Goal: Task Accomplishment & Management: Manage account settings

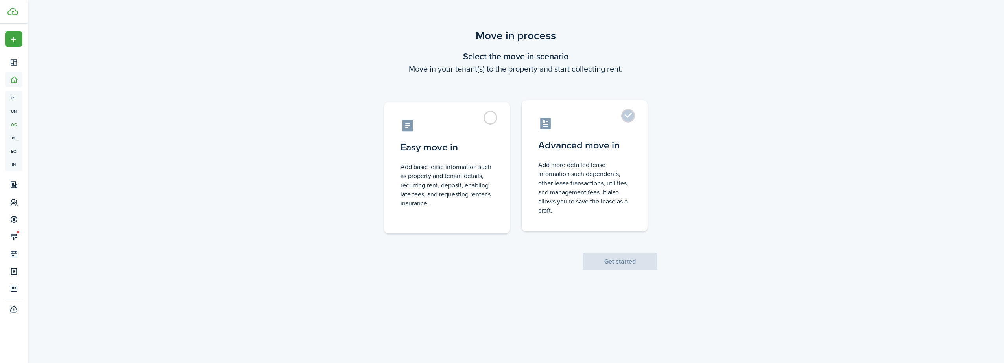
click at [623, 115] on label "Advanced move in Add more detailed lease information such dependents, other lea…" at bounding box center [584, 165] width 126 height 131
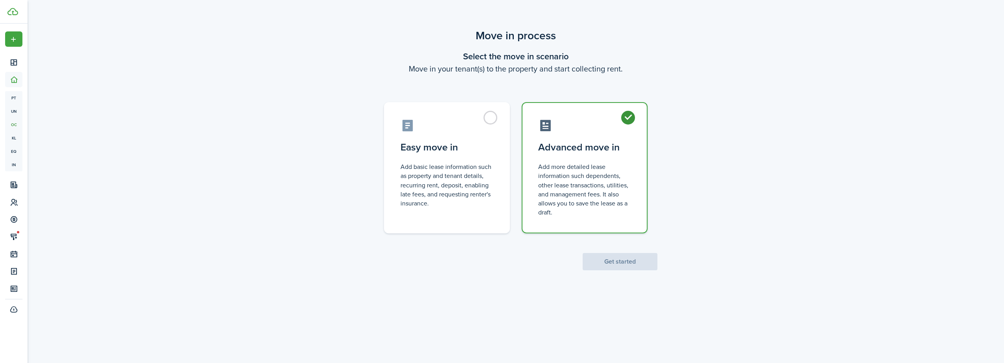
radio input "true"
click at [634, 264] on button "Get started" at bounding box center [619, 261] width 75 height 17
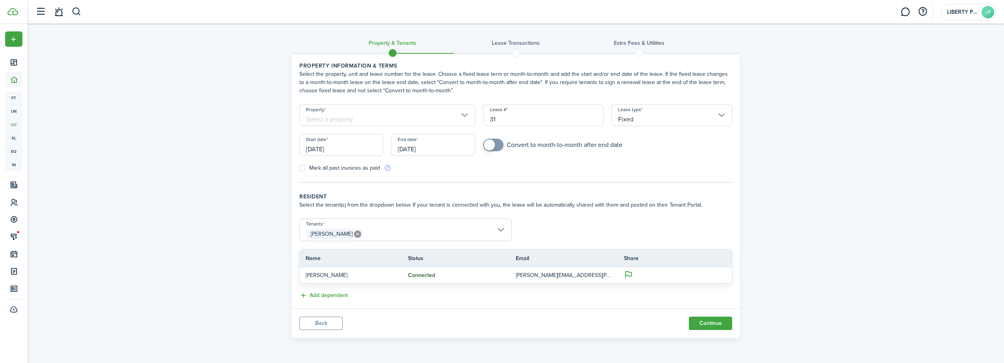
click at [378, 122] on input "Property" at bounding box center [387, 115] width 176 height 22
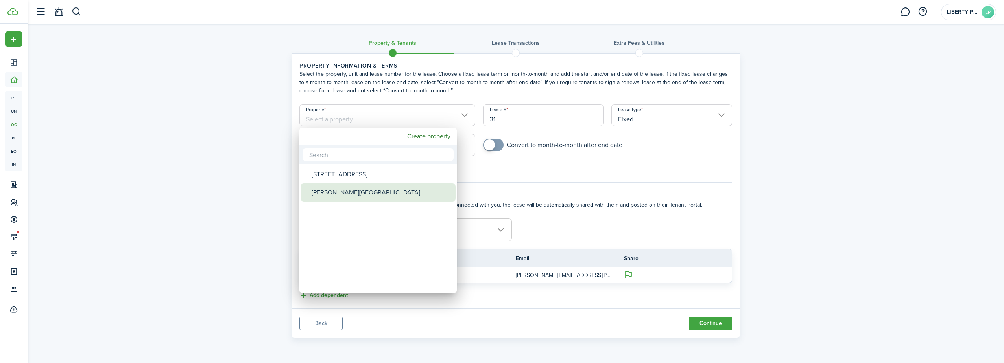
click at [365, 192] on div "[PERSON_NAME][GEOGRAPHIC_DATA]" at bounding box center [380, 193] width 139 height 18
type input "[PERSON_NAME][GEOGRAPHIC_DATA]"
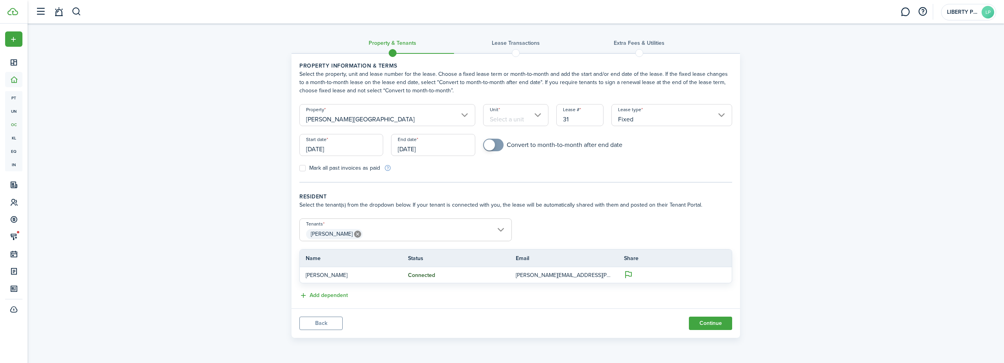
click at [508, 116] on input "Unit" at bounding box center [516, 115] width 66 height 22
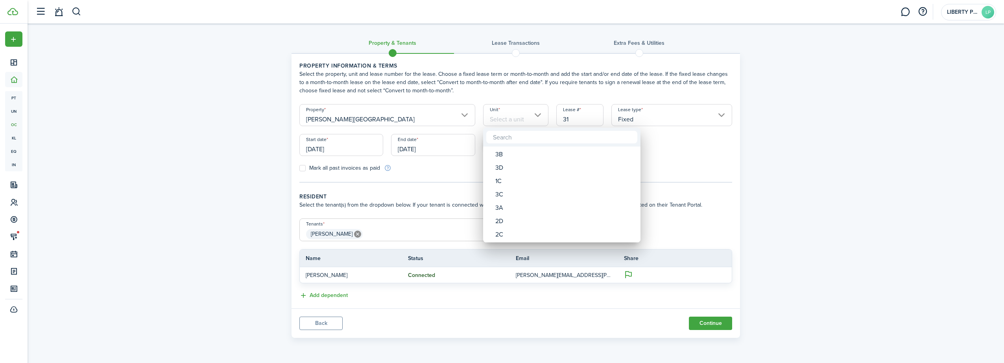
click at [327, 324] on div at bounding box center [501, 181] width 1129 height 489
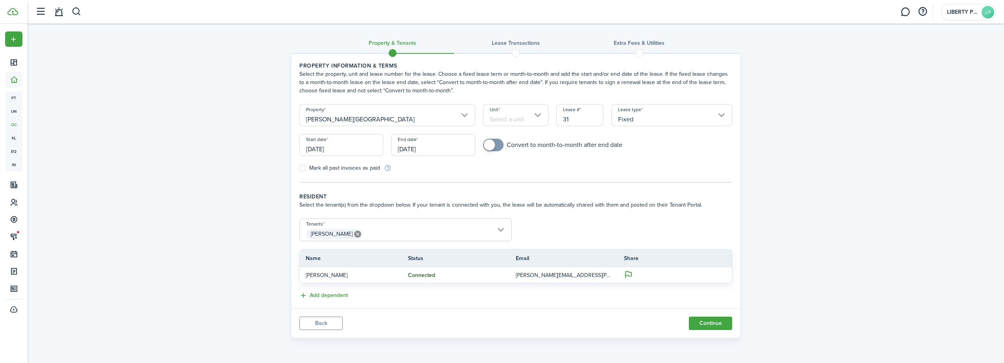
click at [323, 324] on button "Back" at bounding box center [320, 323] width 43 height 13
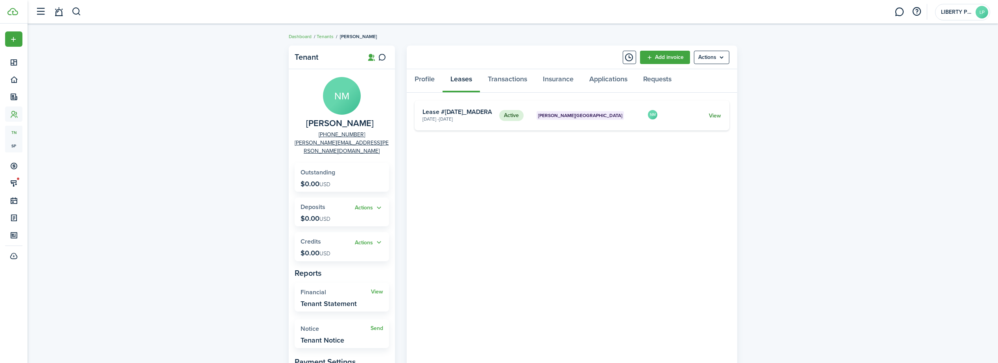
click at [710, 117] on link "View" at bounding box center [715, 116] width 12 height 8
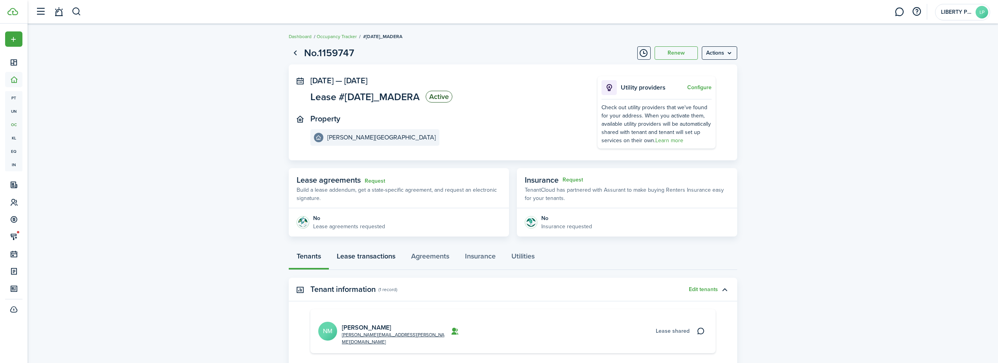
click at [369, 255] on link "Lease transactions" at bounding box center [366, 259] width 74 height 24
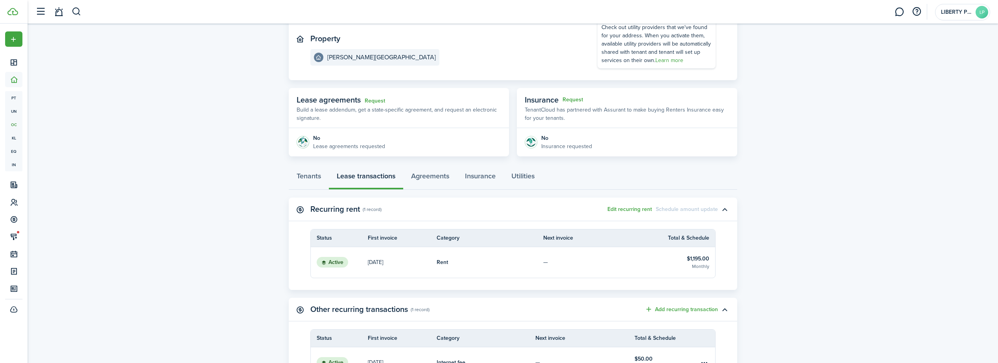
scroll to position [79, 0]
click at [442, 177] on link "Agreements" at bounding box center [430, 180] width 54 height 24
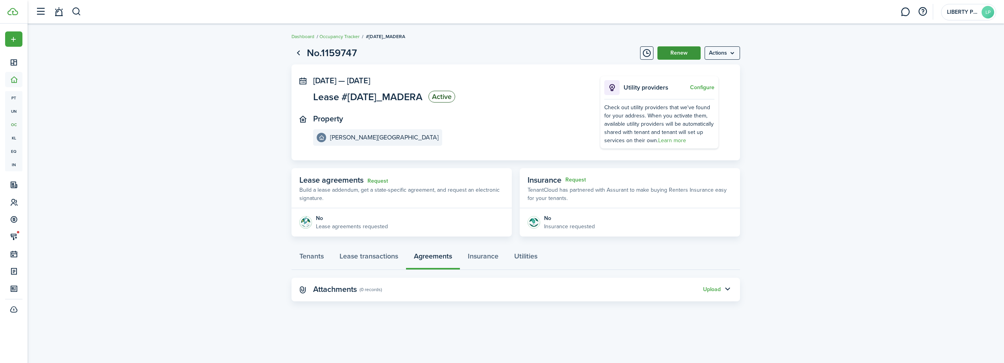
click at [693, 55] on button "Renew" at bounding box center [678, 52] width 43 height 13
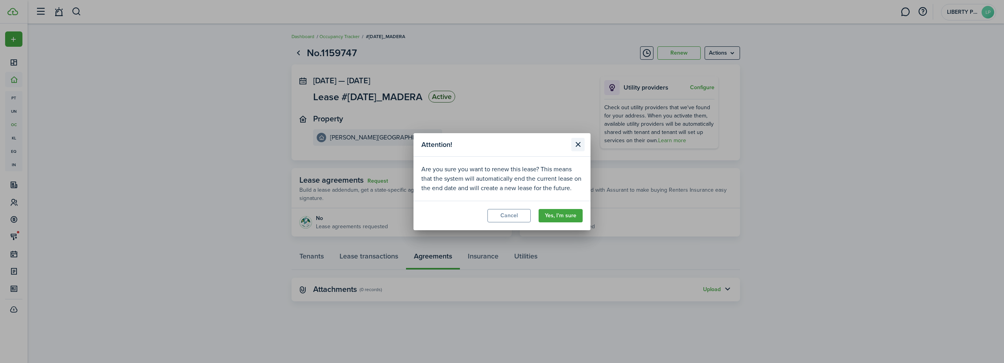
click at [580, 143] on button "Close modal" at bounding box center [577, 144] width 13 height 13
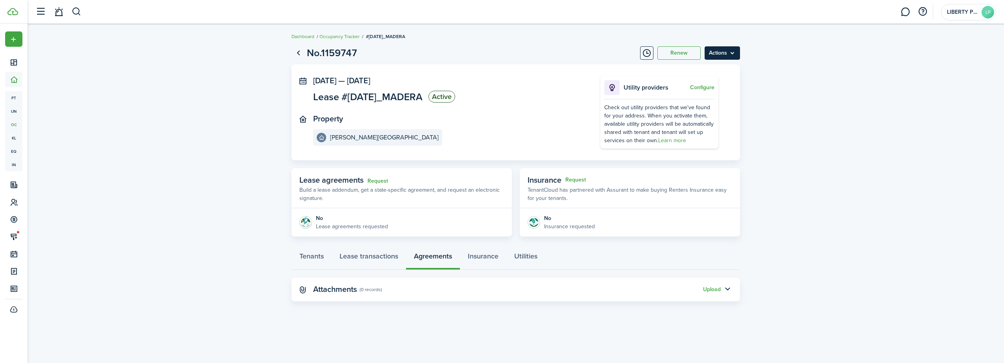
click at [724, 54] on menu-btn "Actions" at bounding box center [721, 52] width 35 height 13
click at [785, 55] on lease-view "No.1159747 Renew Actions [DATE] — [DATE] Lease #[DATE]_MADERA Active Property […" at bounding box center [516, 174] width 976 height 264
click at [322, 256] on link "Tenants" at bounding box center [311, 259] width 40 height 24
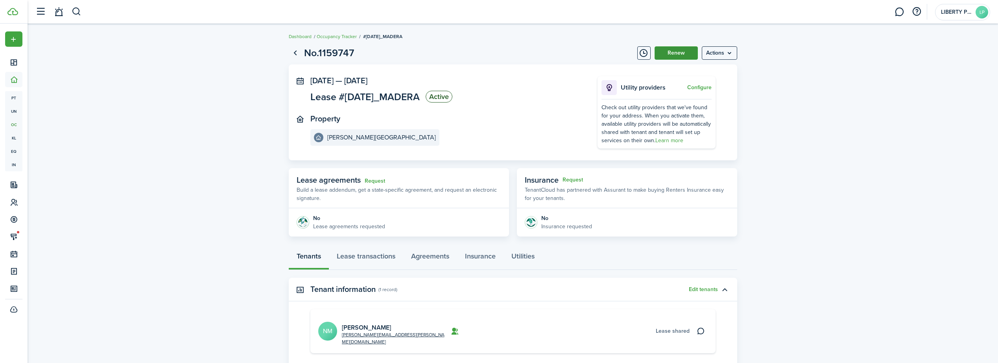
click at [679, 53] on button "Renew" at bounding box center [675, 52] width 43 height 13
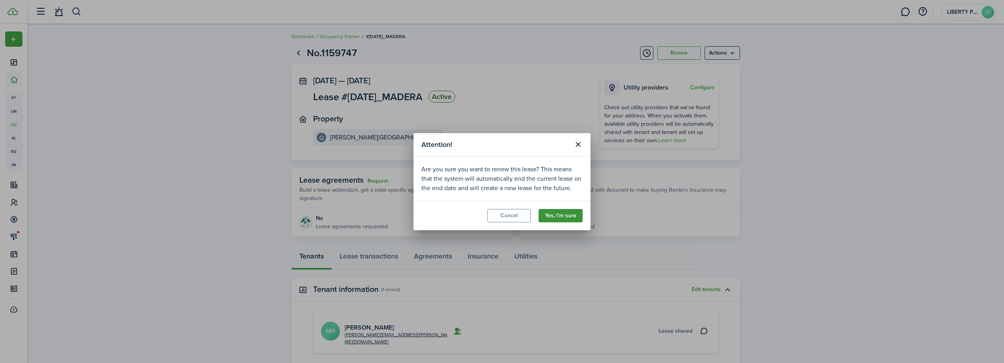
click at [564, 219] on button "Yes, I'm sure" at bounding box center [560, 215] width 44 height 13
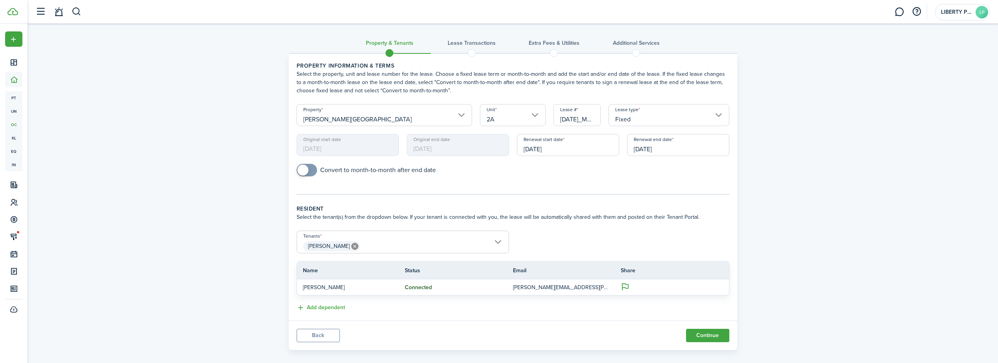
click at [673, 149] on input "[DATE]" at bounding box center [678, 145] width 102 height 22
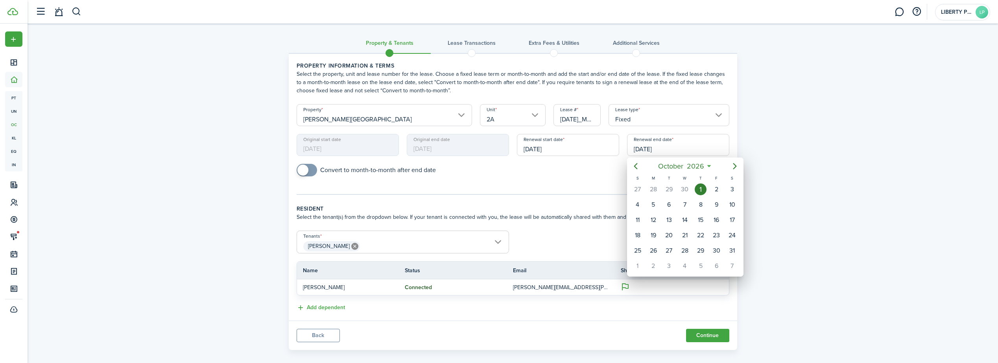
click at [708, 166] on mbsc-button "[DATE]" at bounding box center [681, 166] width 56 height 14
click at [689, 164] on span "2026" at bounding box center [680, 166] width 21 height 14
click at [659, 258] on div "2027" at bounding box center [648, 261] width 28 height 13
click at [720, 234] on div "Sep" at bounding box center [721, 236] width 28 height 13
click at [698, 250] on div "30" at bounding box center [700, 251] width 12 height 12
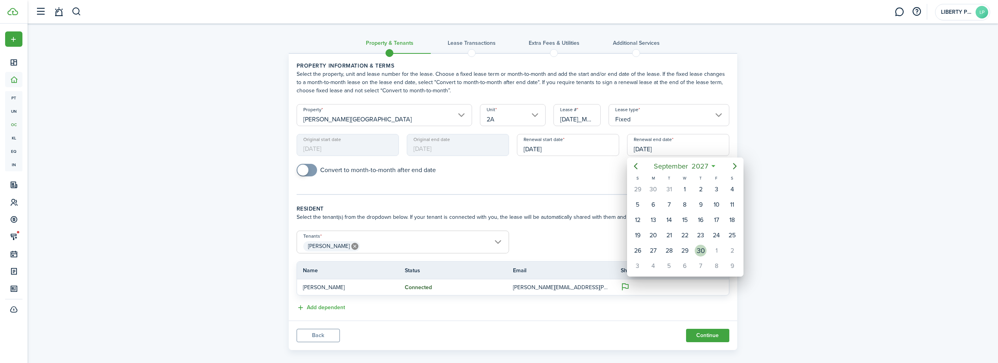
type input "[DATE]"
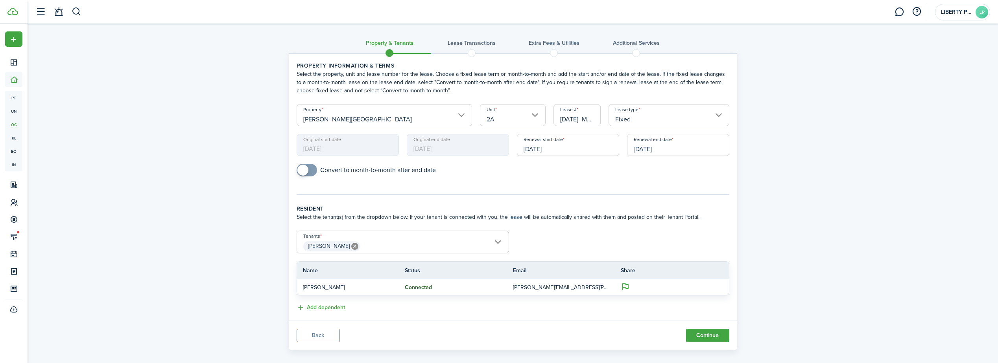
click at [755, 167] on div "Property & Tenants Lease Transactions Extra fees & Utilities Additional Service…" at bounding box center [513, 189] width 970 height 331
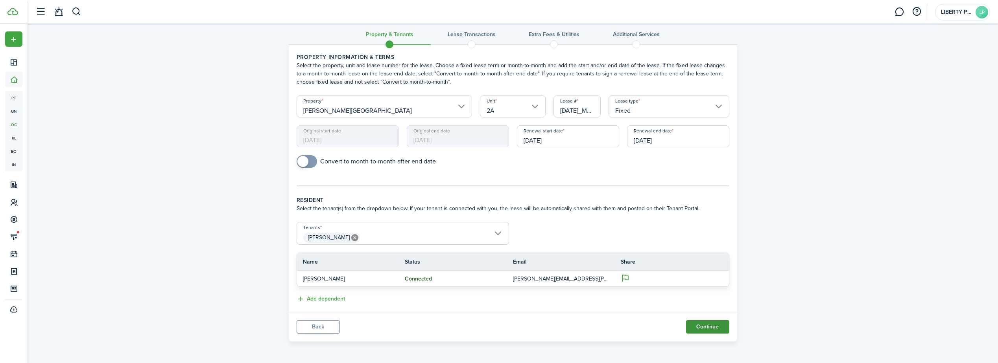
click at [713, 326] on button "Continue" at bounding box center [707, 327] width 43 height 13
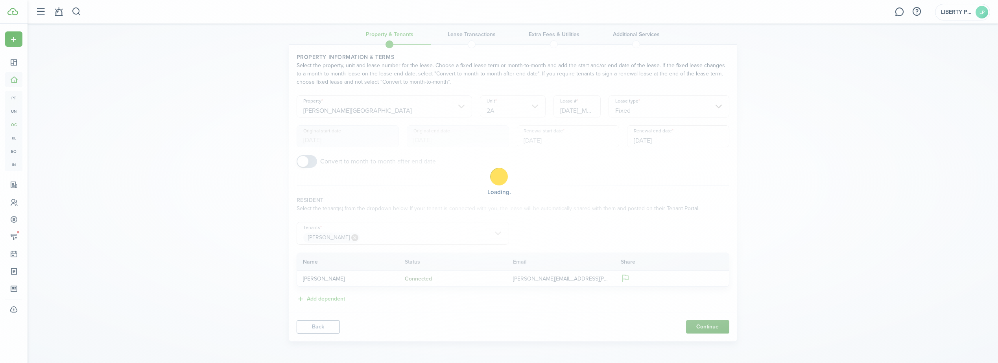
scroll to position [0, 0]
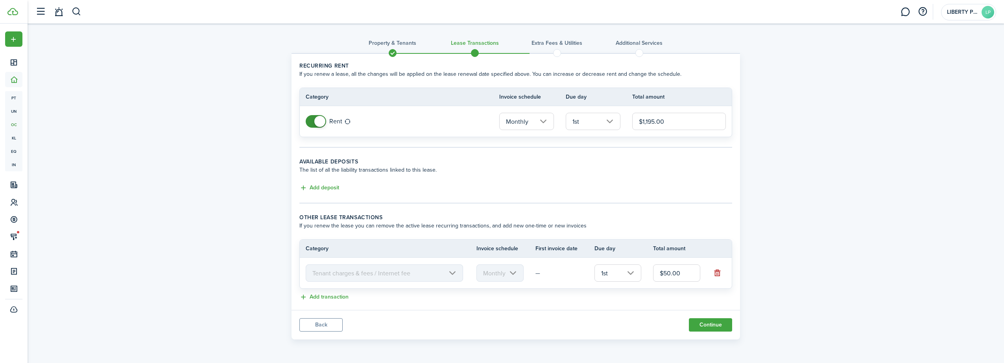
click at [668, 123] on input "$1,195.00" at bounding box center [679, 121] width 94 height 17
type input "$1,345.00"
click at [852, 72] on div "Property & Tenants Lease Transactions Extra fees & Utilities Additional Service…" at bounding box center [516, 184] width 976 height 320
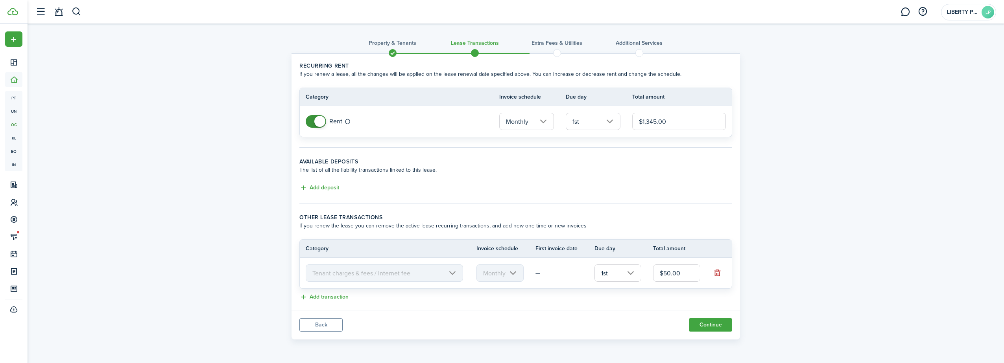
click at [682, 276] on input "$50.00" at bounding box center [676, 273] width 47 height 17
click at [682, 273] on input "$50.00" at bounding box center [676, 273] width 47 height 17
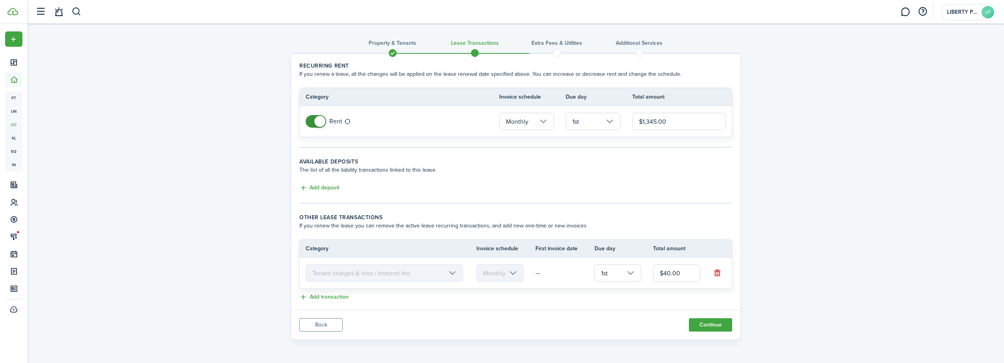
type input "$40.00"
click at [816, 247] on div "Property & Tenants Lease Transactions Extra fees & Utilities Additional Service…" at bounding box center [516, 184] width 976 height 320
click at [714, 326] on button "Continue" at bounding box center [710, 325] width 43 height 13
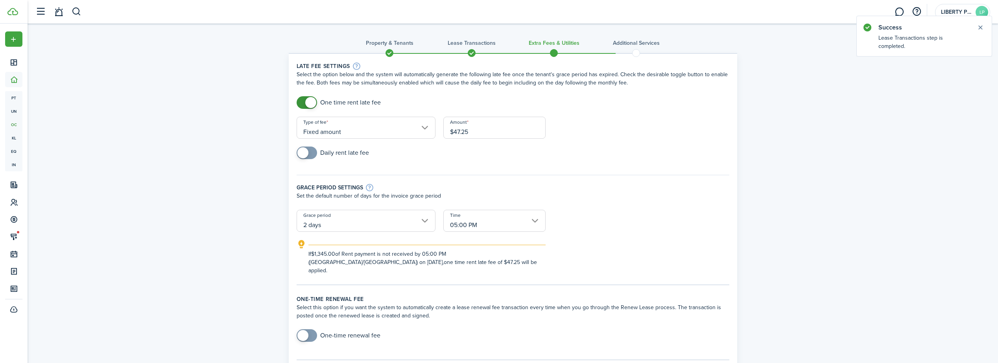
click at [379, 223] on input "2 days" at bounding box center [366, 221] width 139 height 22
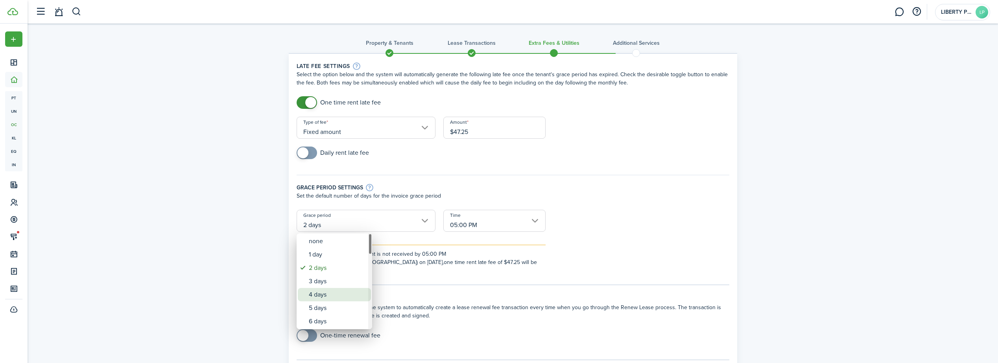
click at [340, 293] on div "4 days" at bounding box center [337, 294] width 57 height 13
type input "4 days"
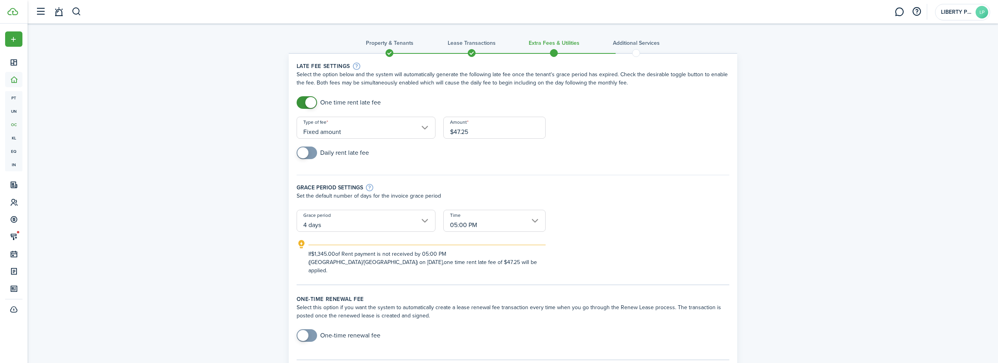
click at [472, 223] on input "05:00 PM" at bounding box center [494, 221] width 102 height 22
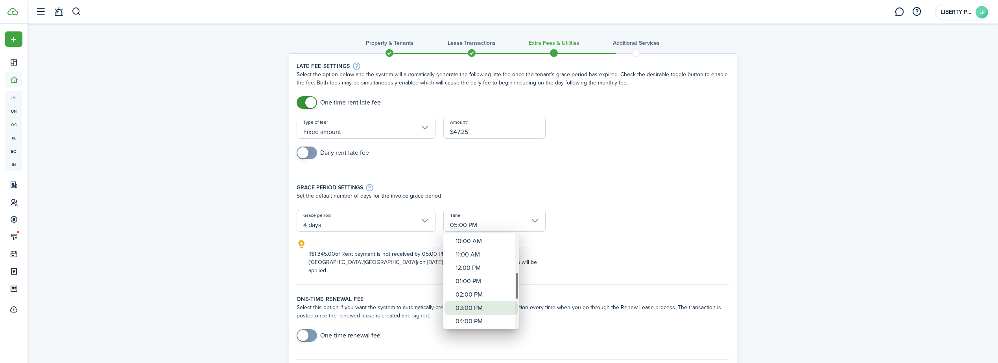
click at [478, 310] on div "03:00 PM" at bounding box center [483, 308] width 57 height 13
type input "03:00 PM"
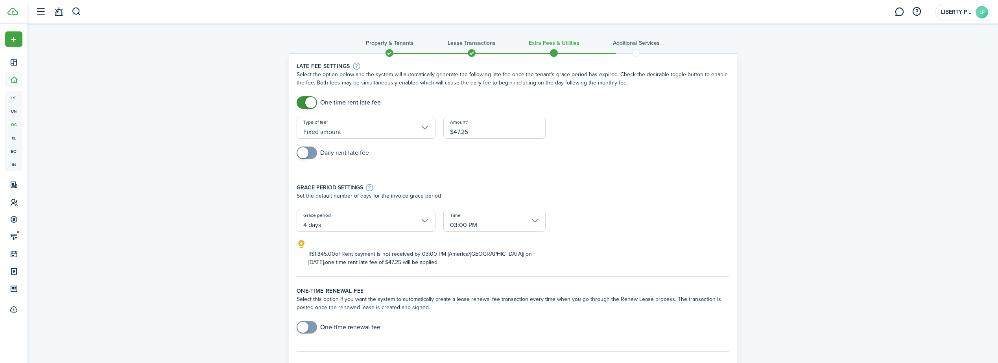
click at [659, 206] on div "Grace period settings Set the default number of days for the invoice grace peri…" at bounding box center [513, 188] width 440 height 43
click at [481, 133] on input "$47.25" at bounding box center [494, 128] width 102 height 22
type input "$52.25"
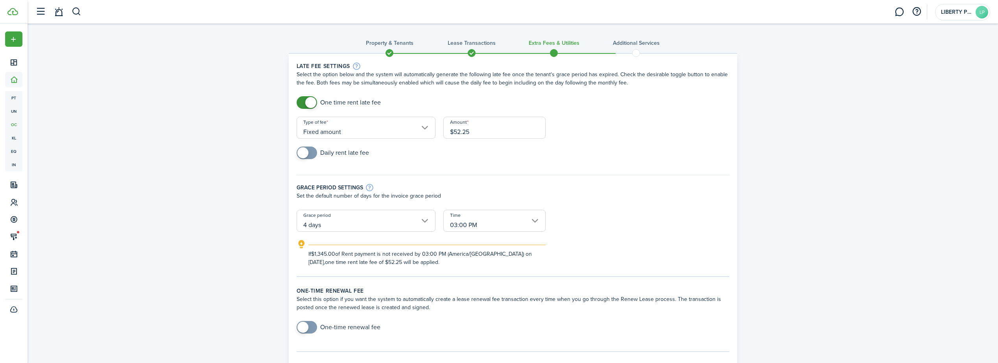
click at [674, 144] on form "One time rent late fee Type of fee Fixed amount Amount $52.25 Daily rent late f…" at bounding box center [513, 181] width 440 height 170
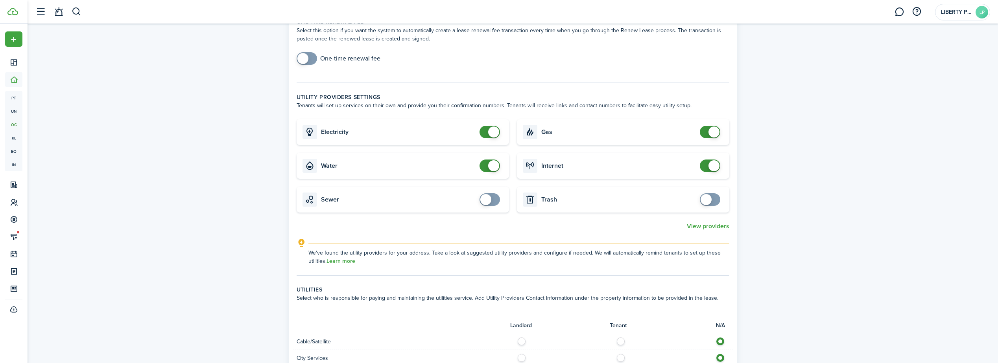
scroll to position [275, 0]
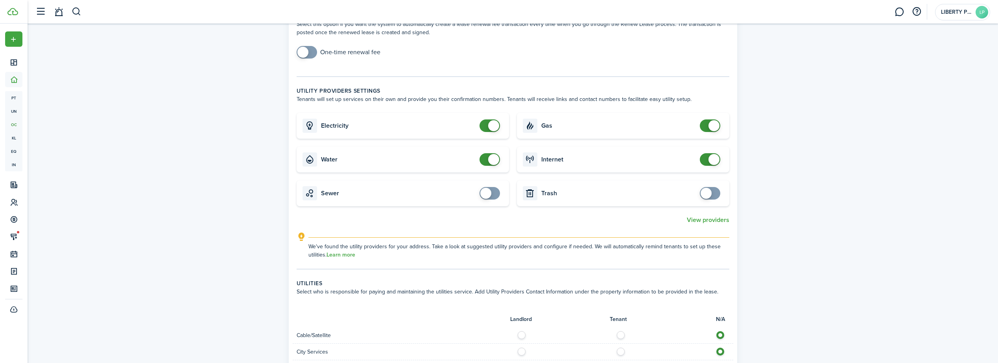
checkbox input "false"
click at [493, 127] on span at bounding box center [493, 125] width 11 height 11
checkbox input "false"
click at [489, 164] on span at bounding box center [490, 159] width 8 height 13
checkbox input "false"
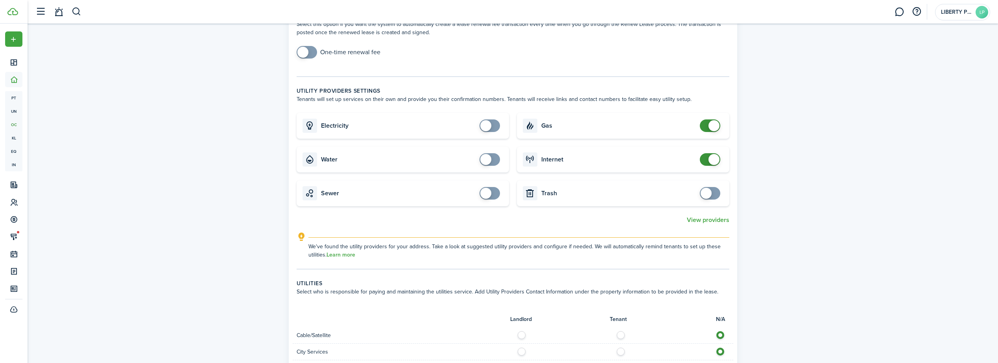
click at [711, 126] on span at bounding box center [713, 125] width 11 height 11
checkbox input "false"
click at [711, 159] on span at bounding box center [713, 159] width 11 height 11
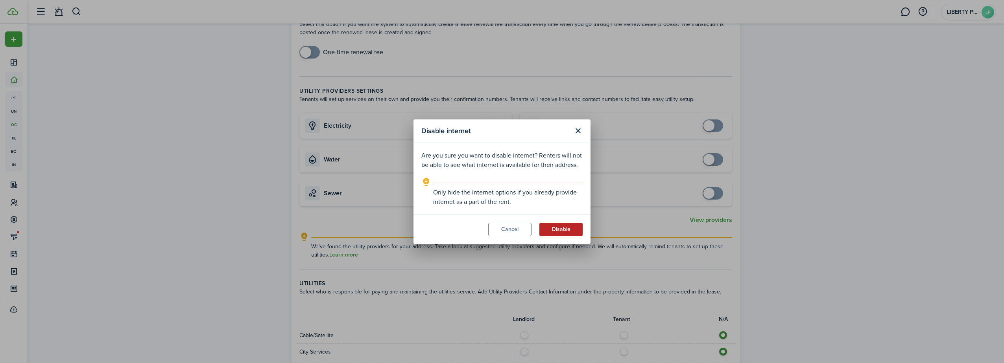
click at [563, 229] on button "Disable" at bounding box center [560, 229] width 43 height 13
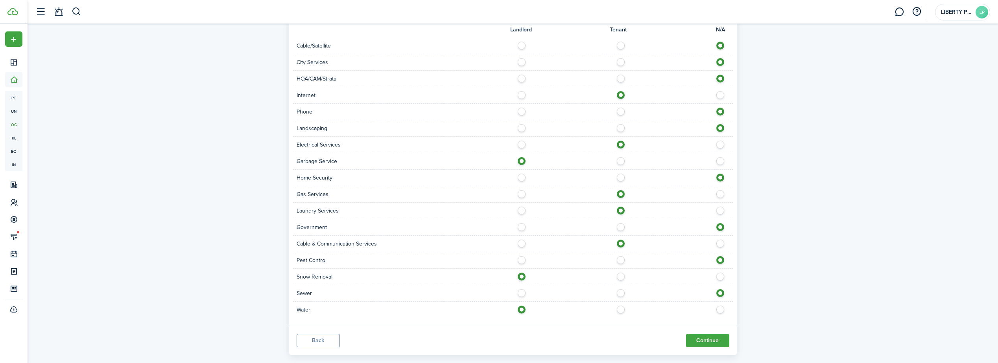
scroll to position [579, 0]
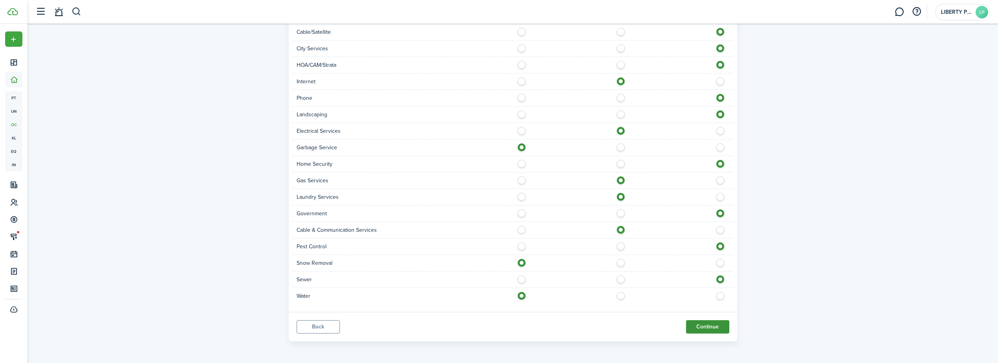
click at [709, 330] on button "Continue" at bounding box center [707, 327] width 43 height 13
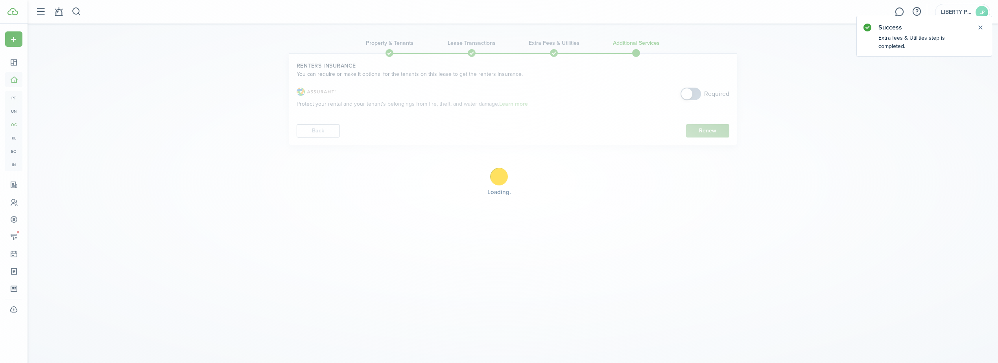
scroll to position [0, 0]
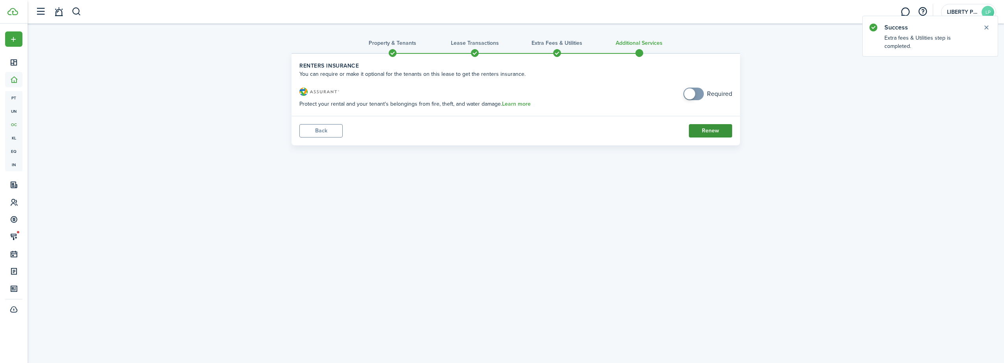
click at [711, 130] on button "Renew" at bounding box center [710, 130] width 43 height 13
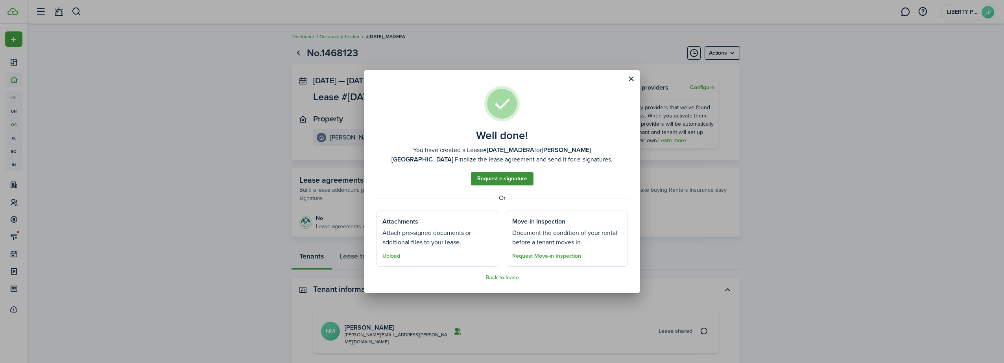
click at [501, 177] on link "Request e-signature" at bounding box center [502, 178] width 63 height 13
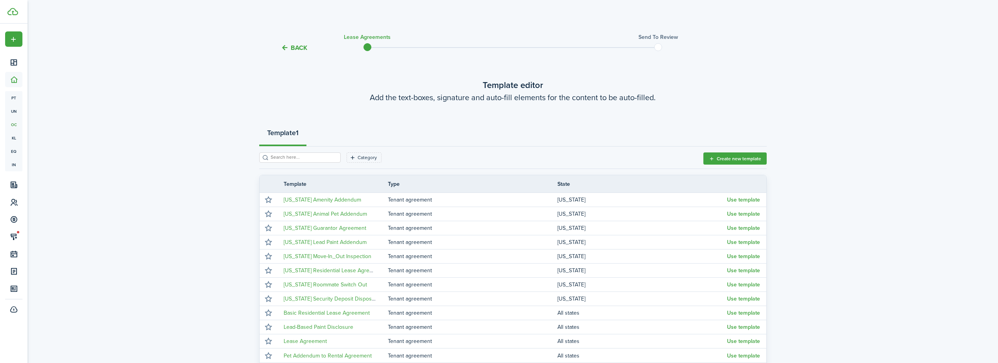
click at [303, 46] on button "Back" at bounding box center [294, 48] width 26 height 8
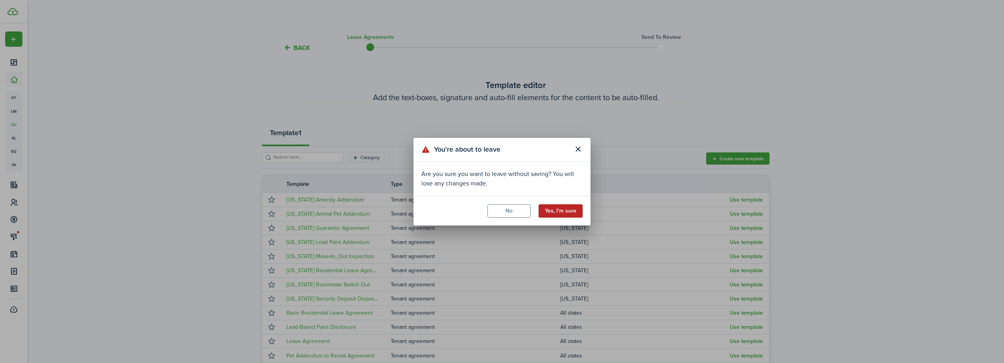
click at [557, 212] on button "Yes, I'm sure" at bounding box center [560, 210] width 44 height 13
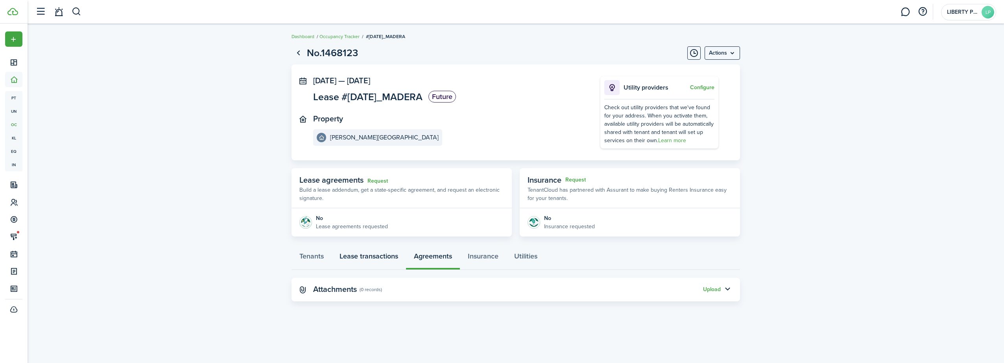
click at [377, 258] on link "Lease transactions" at bounding box center [369, 259] width 74 height 24
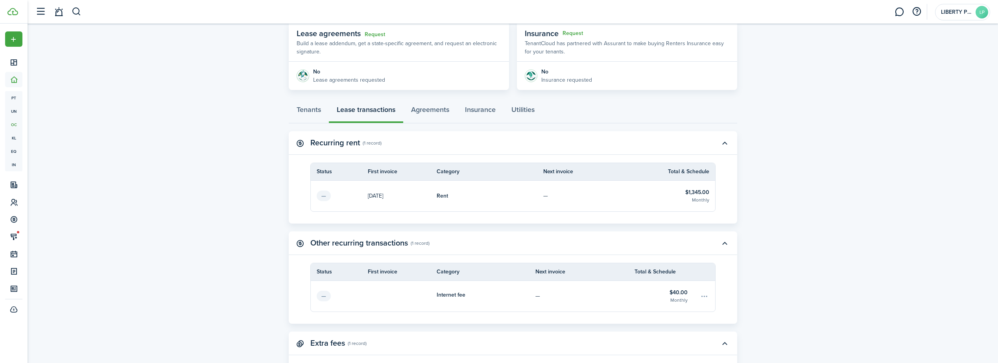
scroll to position [157, 0]
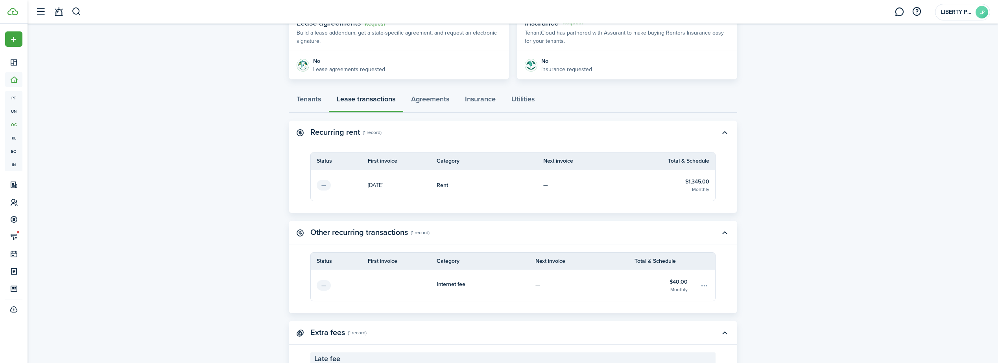
click at [704, 287] on tbody "— Internet fee — $40.00 Monthly" at bounding box center [513, 286] width 404 height 31
click at [708, 286] on tbody "— Internet fee — $40.00 Monthly" at bounding box center [513, 286] width 404 height 31
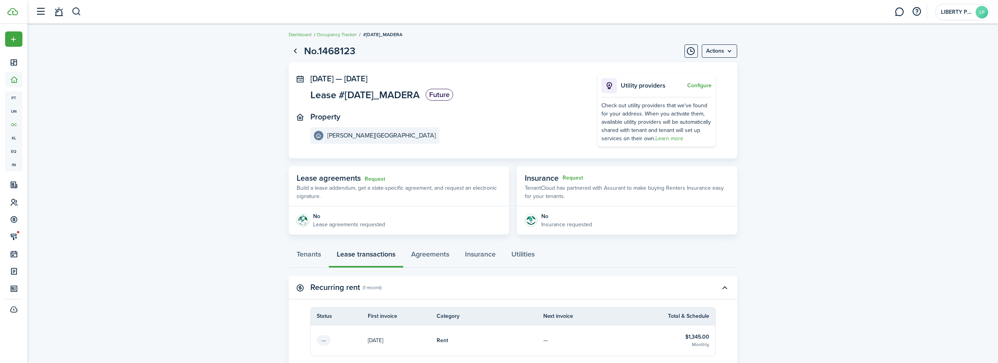
scroll to position [0, 0]
click at [319, 259] on link "Tenants" at bounding box center [309, 259] width 40 height 24
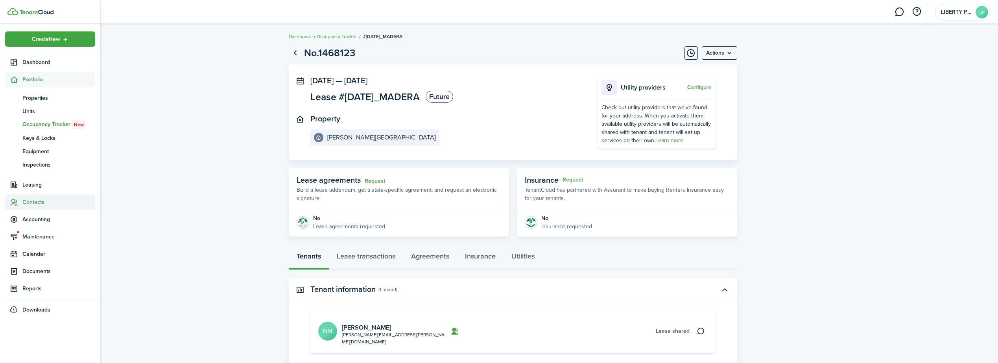
click at [33, 203] on span "Contacts" at bounding box center [58, 202] width 73 height 8
click at [38, 129] on span "Tenants" at bounding box center [58, 133] width 73 height 8
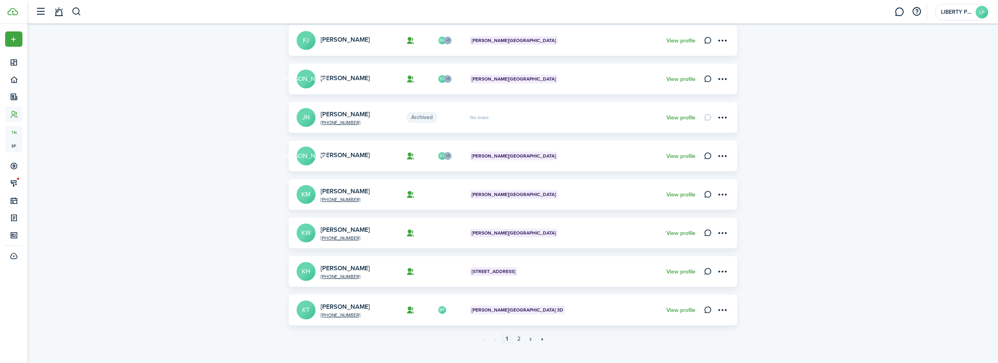
scroll to position [228, 0]
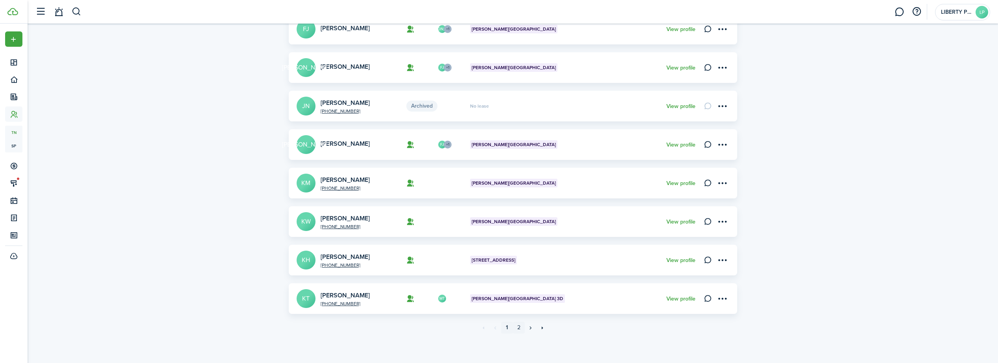
click at [520, 328] on link "2" at bounding box center [519, 328] width 12 height 12
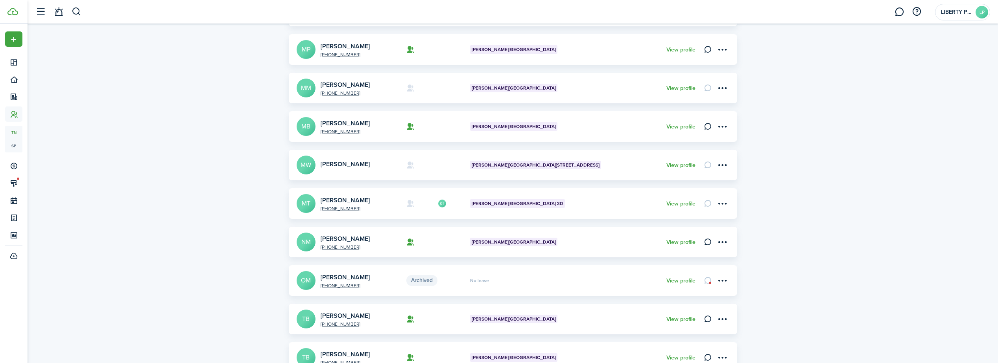
scroll to position [228, 0]
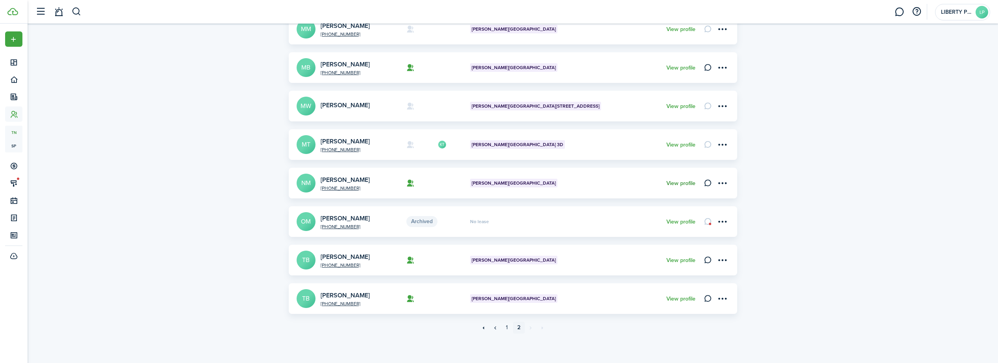
click at [691, 186] on link "View profile" at bounding box center [680, 184] width 29 height 6
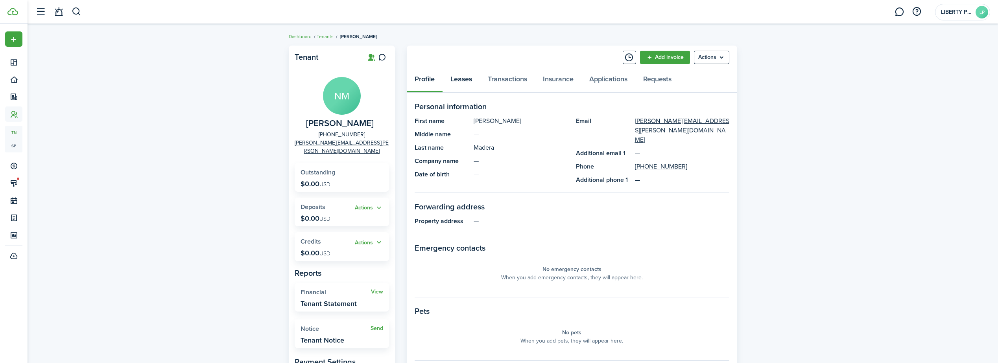
click at [460, 80] on link "Leases" at bounding box center [460, 81] width 37 height 24
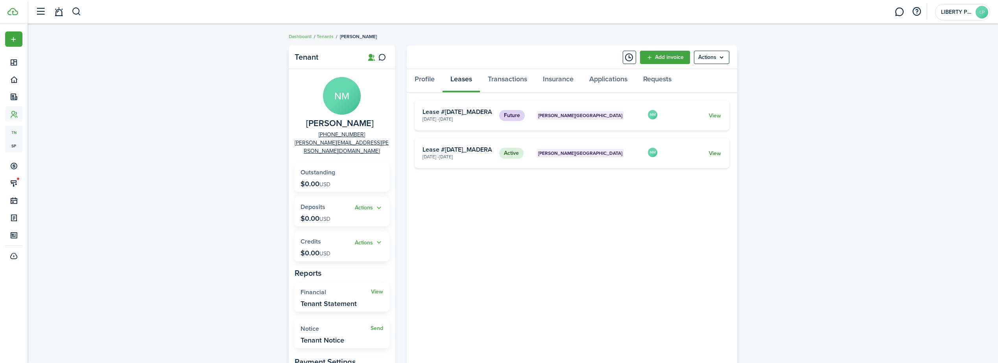
click at [715, 149] on link "View" at bounding box center [715, 153] width 12 height 8
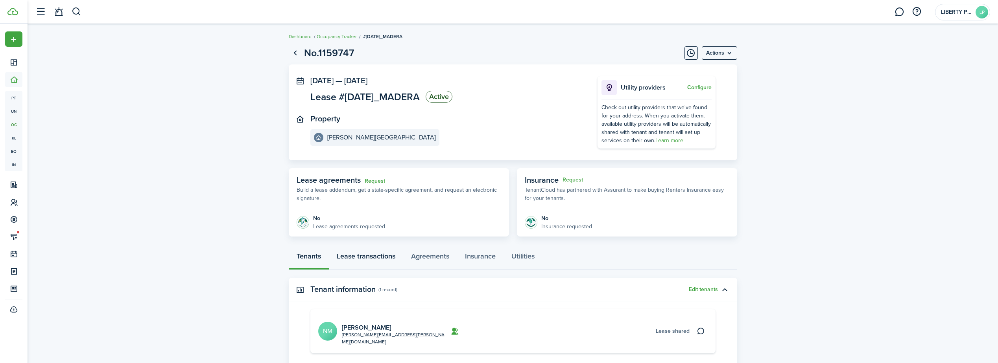
click at [383, 254] on link "Lease transactions" at bounding box center [366, 259] width 74 height 24
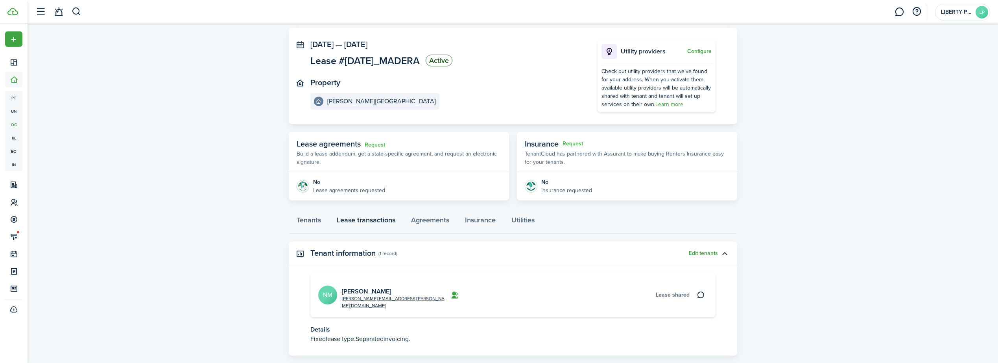
scroll to position [72, 0]
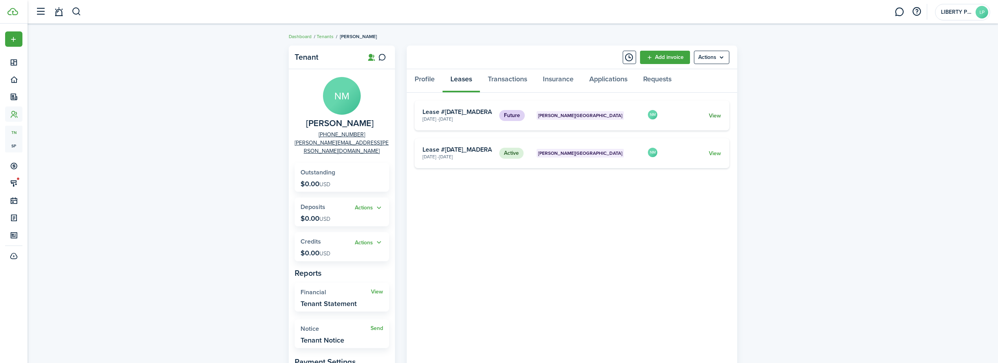
click at [713, 115] on link "View" at bounding box center [715, 116] width 12 height 8
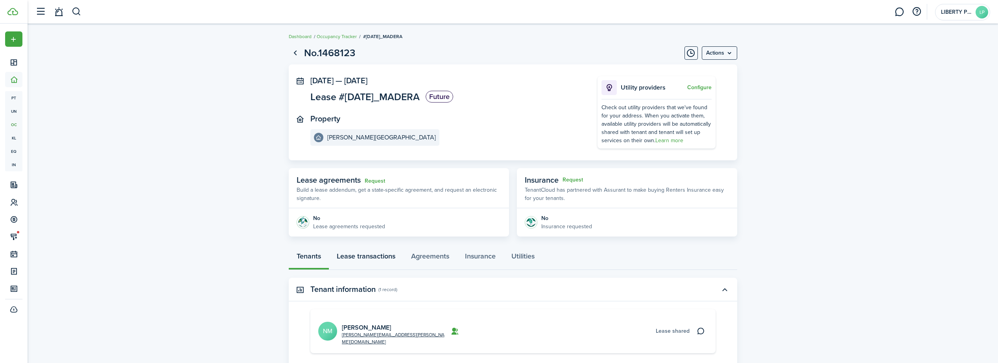
click at [374, 258] on link "Lease transactions" at bounding box center [366, 259] width 74 height 24
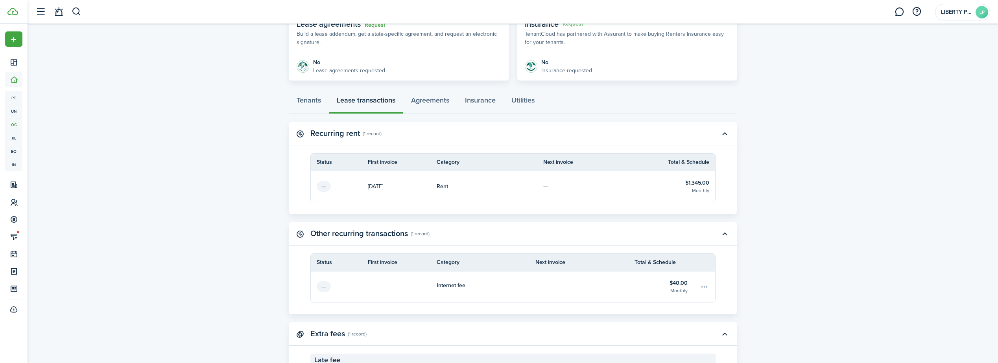
scroll to position [157, 0]
click at [700, 284] on tbody "— Internet fee — $40.00 Monthly" at bounding box center [513, 286] width 404 height 31
click at [702, 285] on tbody "— Internet fee — $40.00 Monthly" at bounding box center [513, 286] width 404 height 31
click at [707, 287] on tbody "— Internet fee — $40.00 Monthly" at bounding box center [513, 286] width 404 height 31
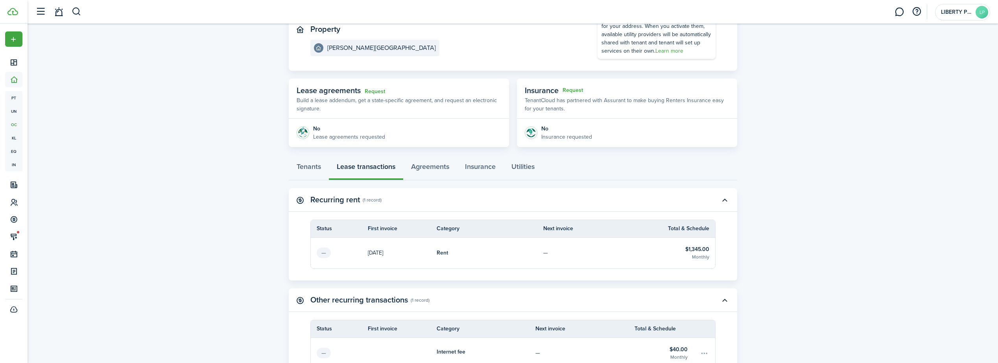
scroll to position [10, 0]
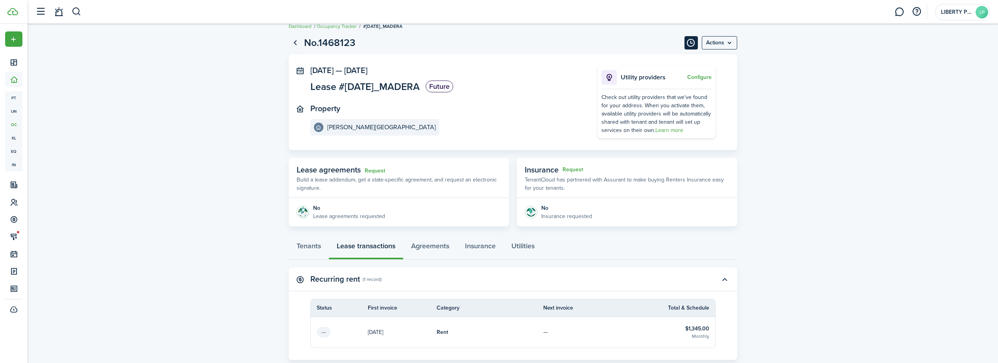
click at [688, 39] on button "Timeline" at bounding box center [690, 42] width 13 height 13
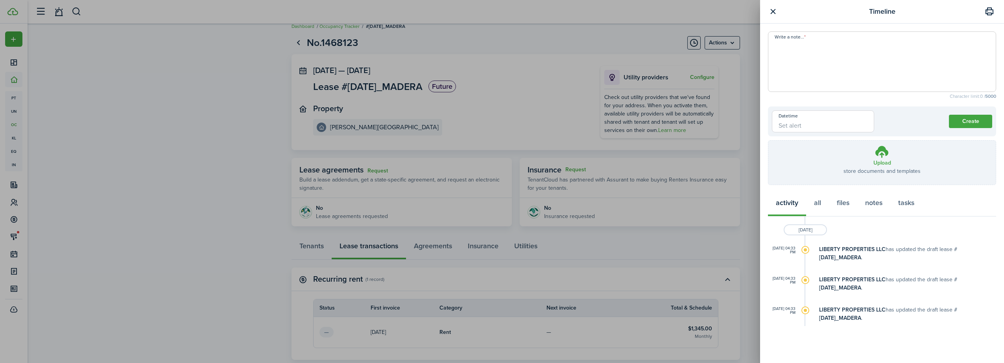
click at [772, 10] on button "button" at bounding box center [773, 12] width 10 height 10
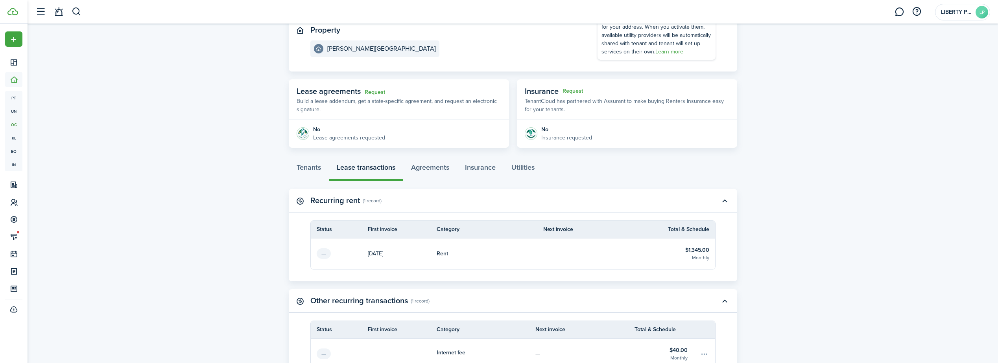
scroll to position [128, 0]
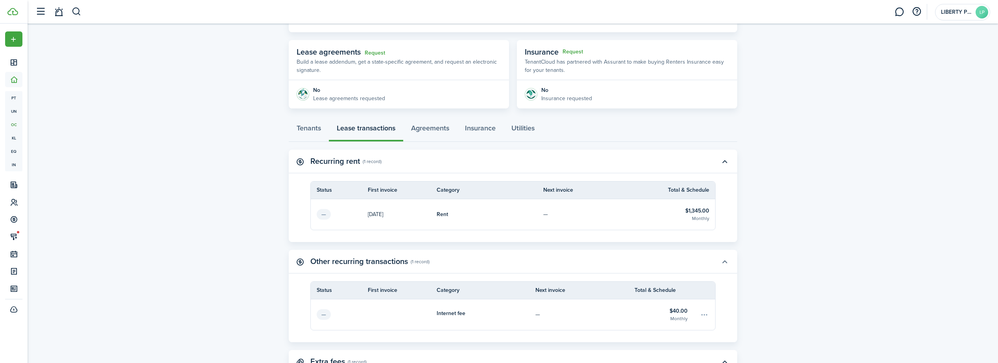
click at [726, 263] on button "button" at bounding box center [724, 261] width 13 height 13
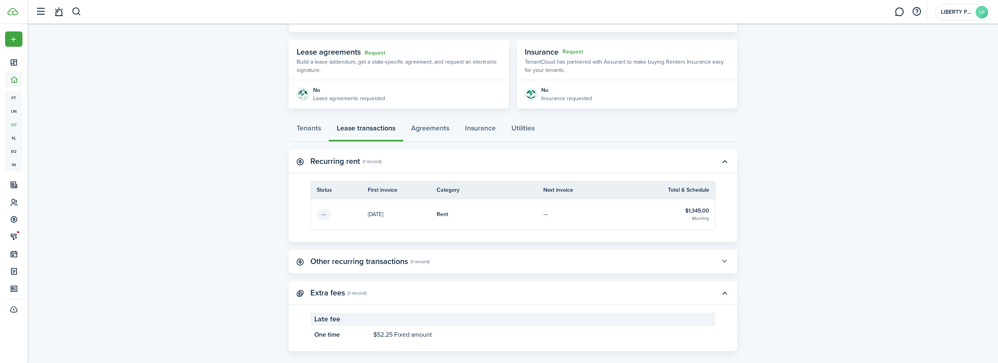
click at [726, 263] on button "button" at bounding box center [724, 261] width 13 height 13
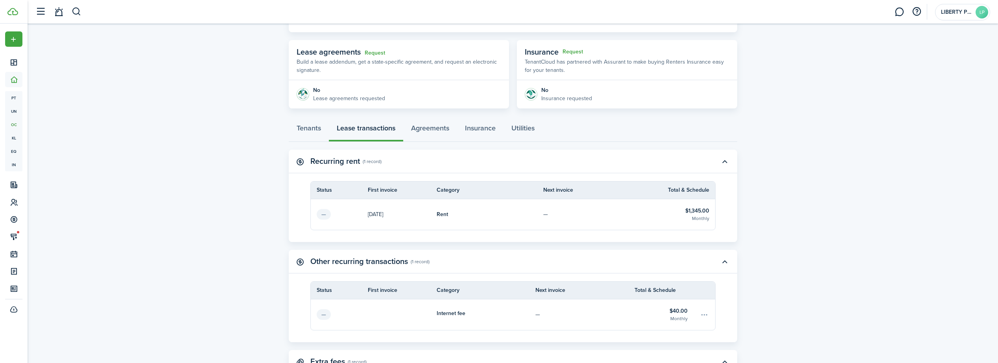
click at [704, 315] on tbody "— Internet fee — $40.00 Monthly" at bounding box center [513, 315] width 404 height 31
click at [629, 207] on link "—" at bounding box center [596, 214] width 107 height 31
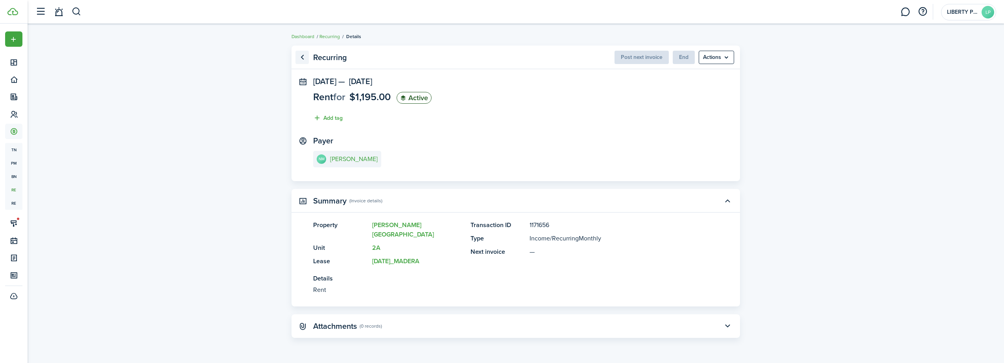
click at [302, 56] on link "Go back" at bounding box center [301, 57] width 13 height 13
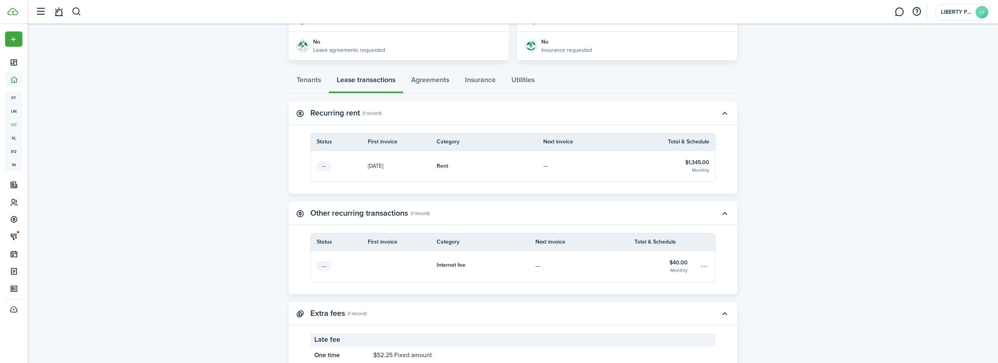
scroll to position [207, 0]
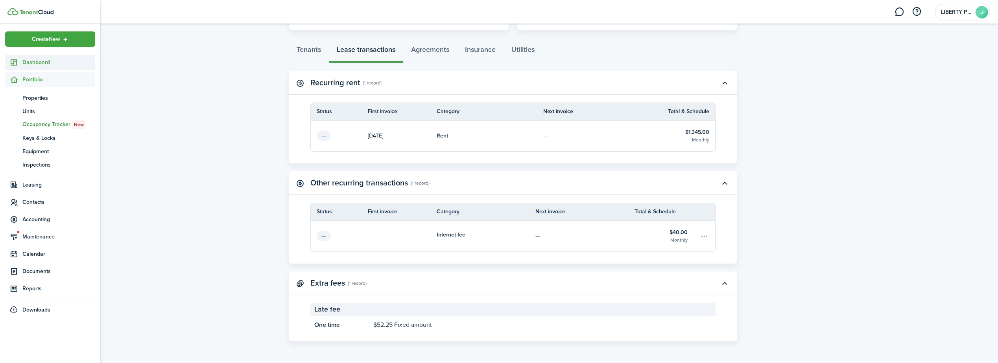
click at [15, 62] on icon at bounding box center [14, 63] width 8 height 8
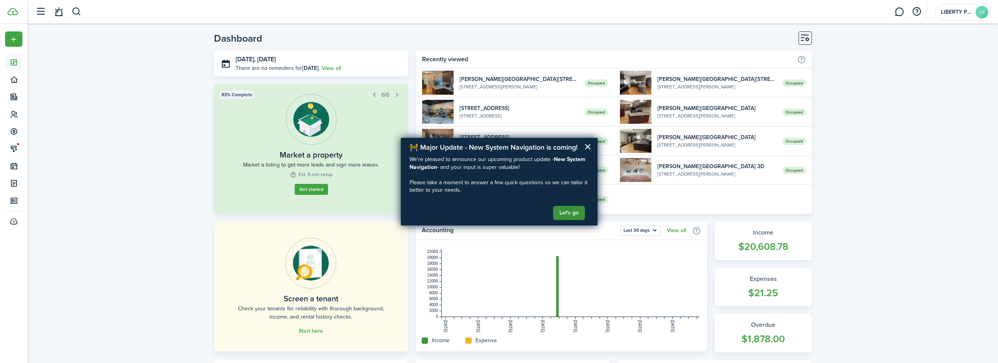
click at [574, 214] on button "Let's go" at bounding box center [569, 213] width 32 height 14
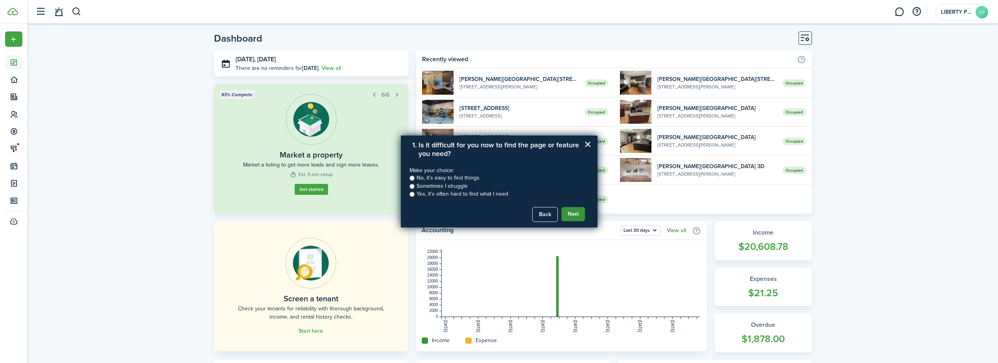
click at [576, 216] on button "Next" at bounding box center [573, 214] width 24 height 14
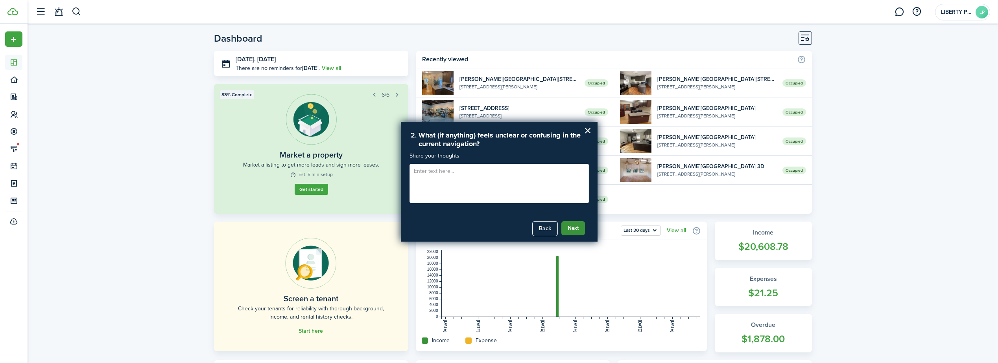
click at [575, 226] on button "Next" at bounding box center [573, 228] width 24 height 14
click at [562, 229] on button "Submit Feedback" at bounding box center [556, 228] width 55 height 14
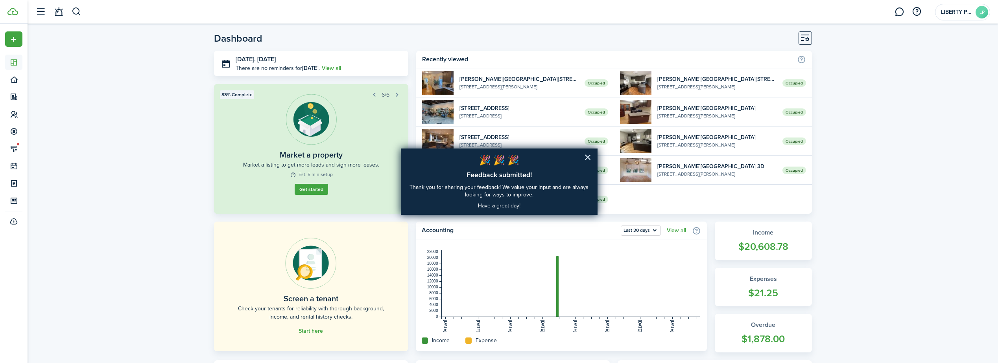
click at [587, 158] on button "×" at bounding box center [587, 157] width 7 height 13
